Goal: Navigation & Orientation: Find specific page/section

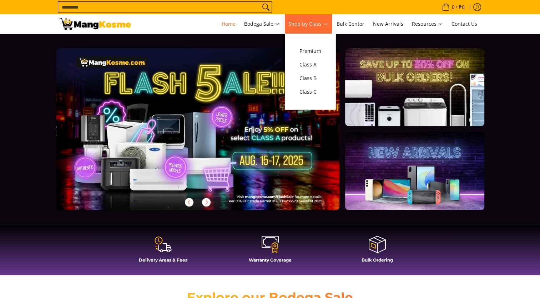
click at [328, 24] on span "Shop by Class" at bounding box center [308, 24] width 40 height 9
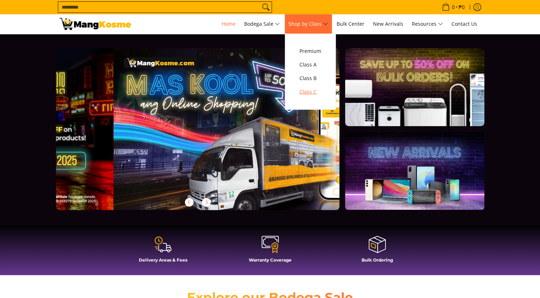
scroll to position [0, 284]
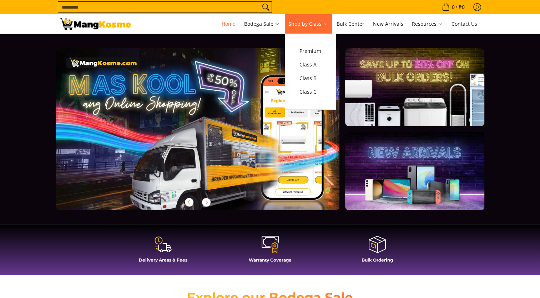
click at [327, 24] on span "Shop by Class" at bounding box center [308, 24] width 40 height 9
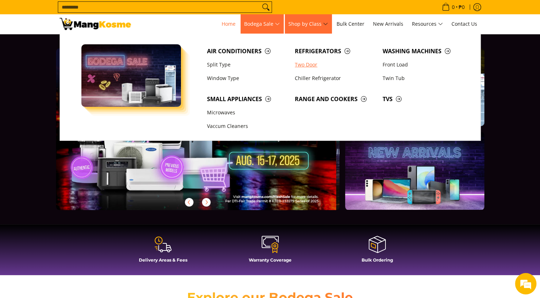
scroll to position [0, 0]
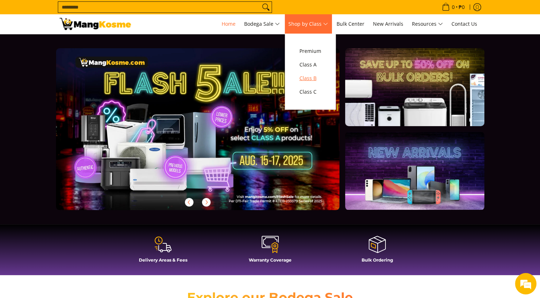
click at [314, 84] on link "Class B" at bounding box center [310, 78] width 29 height 14
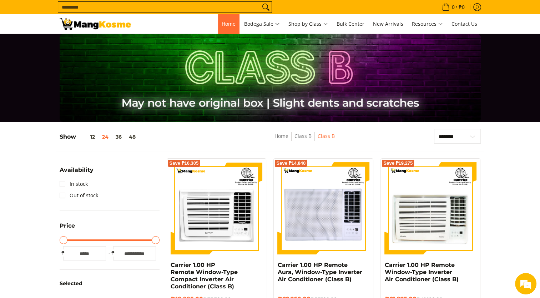
click at [222, 23] on span "Home" at bounding box center [229, 23] width 14 height 7
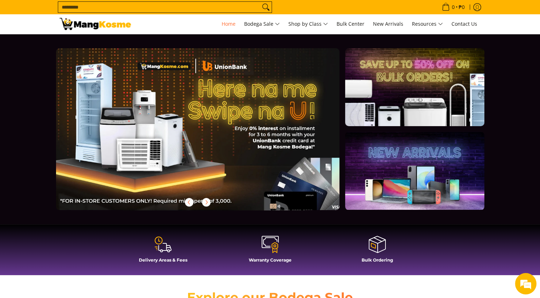
scroll to position [0, 567]
